Goal: Transaction & Acquisition: Register for event/course

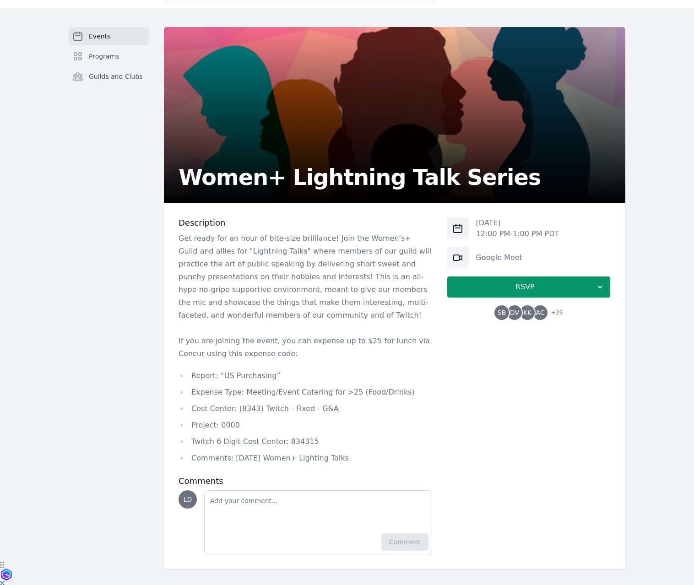
scroll to position [26, 0]
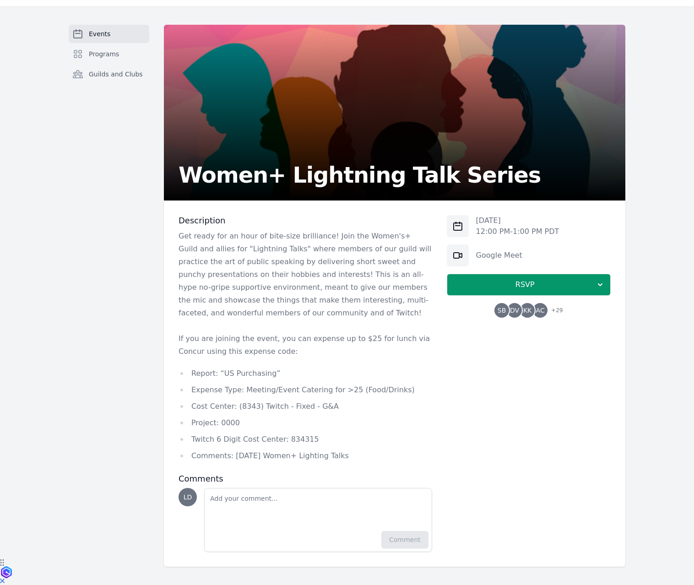
click at [275, 276] on p "Get ready for an hour of bite-size brilliance! Join the Women's+ Guild and alli…" at bounding box center [306, 275] width 254 height 90
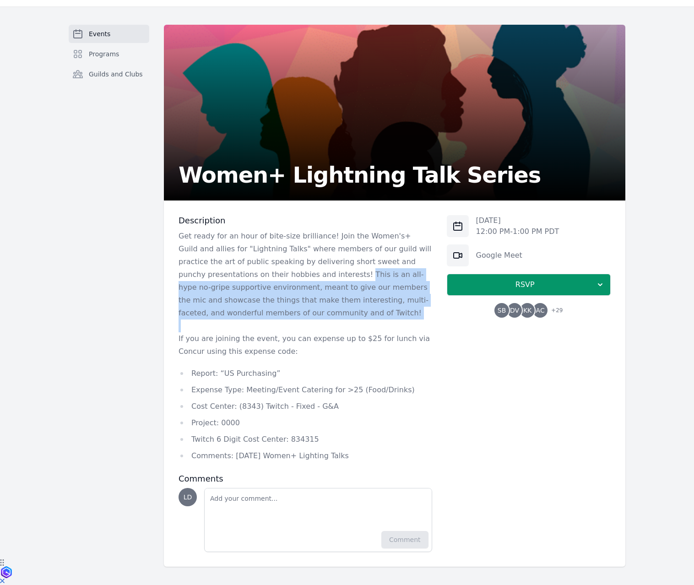
drag, startPoint x: 275, startPoint y: 276, endPoint x: 276, endPoint y: 311, distance: 34.4
click at [276, 311] on p "Get ready for an hour of bite-size brilliance! Join the Women's+ Guild and alli…" at bounding box center [306, 275] width 254 height 90
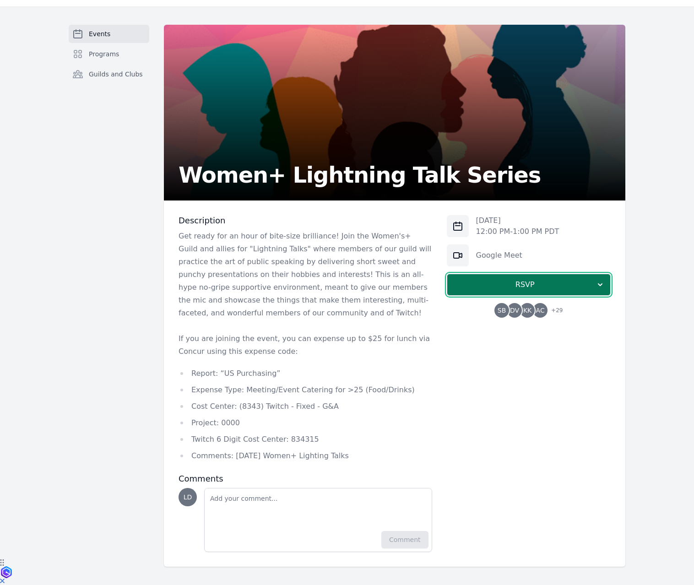
click at [470, 284] on span "RSVP" at bounding box center [524, 284] width 141 height 11
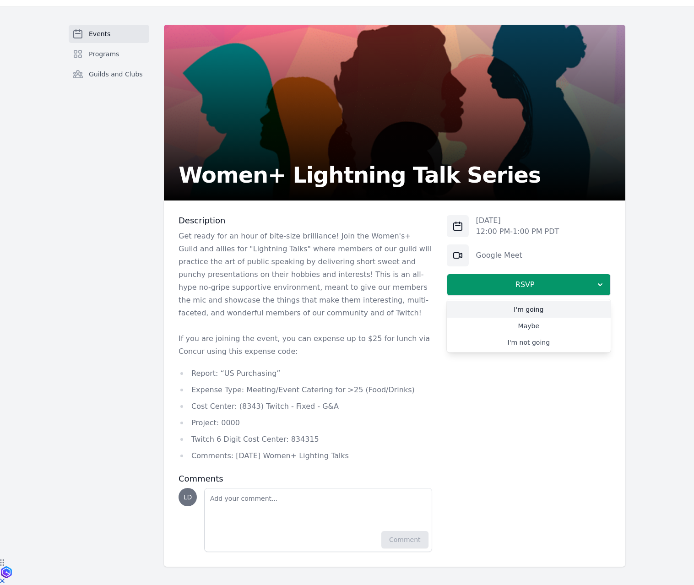
click at [489, 305] on link "I'm going" at bounding box center [529, 309] width 164 height 16
